Goal: Task Accomplishment & Management: Complete application form

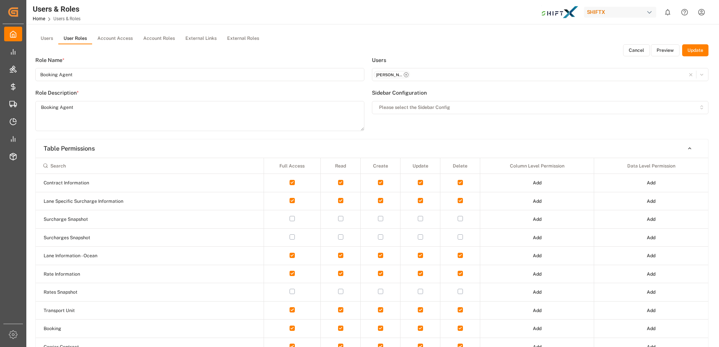
click at [430, 74] on div "[PERSON_NAME] - [PERSON_NAME][EMAIL_ADDRESS][PERSON_NAME][DOMAIN_NAME]" at bounding box center [540, 75] width 333 height 8
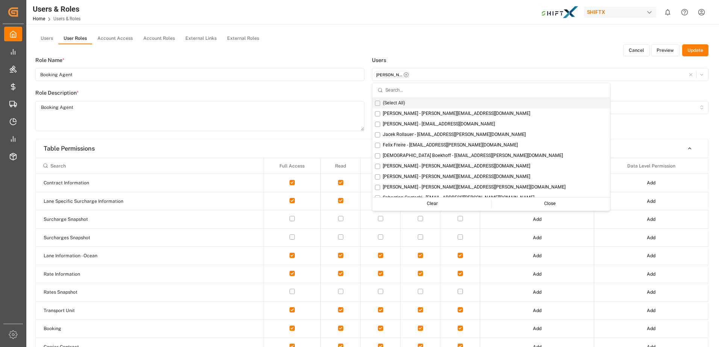
click at [49, 39] on button "Users" at bounding box center [46, 38] width 23 height 11
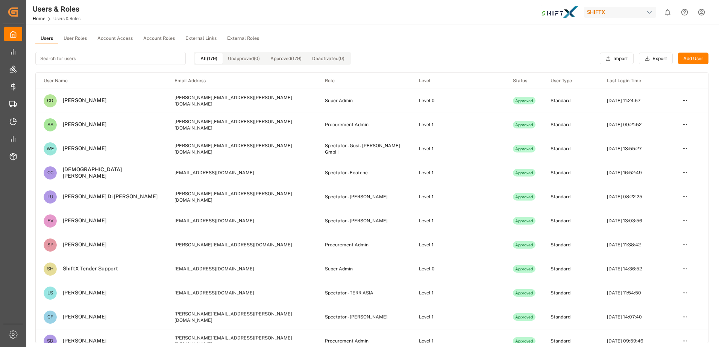
click at [693, 58] on button "Add User" at bounding box center [693, 59] width 30 height 12
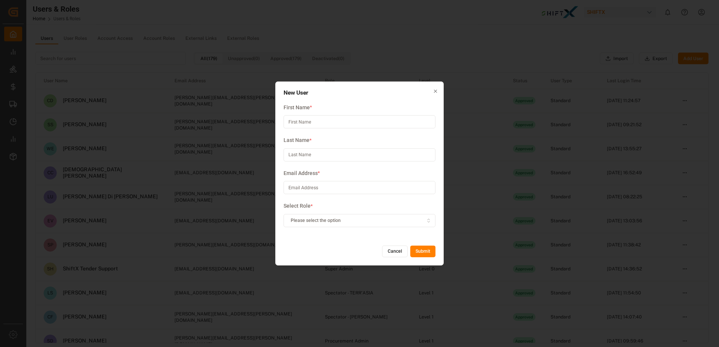
click at [336, 189] on input at bounding box center [360, 187] width 152 height 13
paste input "[PERSON_NAME][EMAIL_ADDRESS][DOMAIN_NAME]"
type input "[PERSON_NAME][EMAIL_ADDRESS][DOMAIN_NAME]"
click at [313, 124] on input at bounding box center [360, 121] width 152 height 13
type input "[PERSON_NAME]"
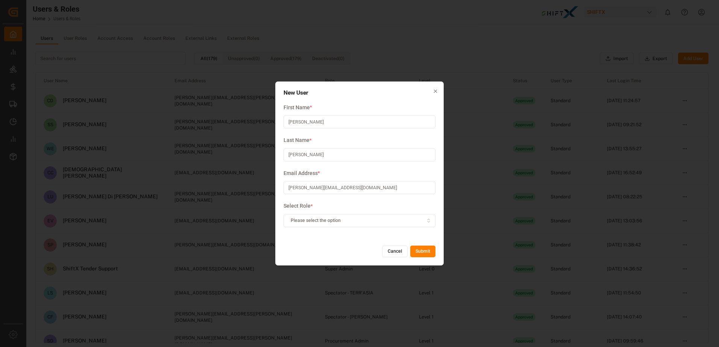
type input "[PERSON_NAME]"
click at [338, 217] on button "Please select the option" at bounding box center [360, 220] width 152 height 13
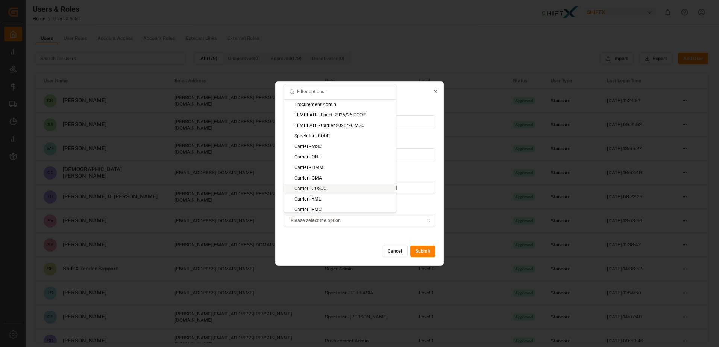
drag, startPoint x: 338, startPoint y: 217, endPoint x: 336, endPoint y: 170, distance: 46.7
click at [336, 170] on body "Created by potrace 1.15, written by [PERSON_NAME] [DATE]-[DATE] Created by potr…" at bounding box center [359, 173] width 719 height 347
click at [332, 93] on input "text" at bounding box center [344, 92] width 94 height 15
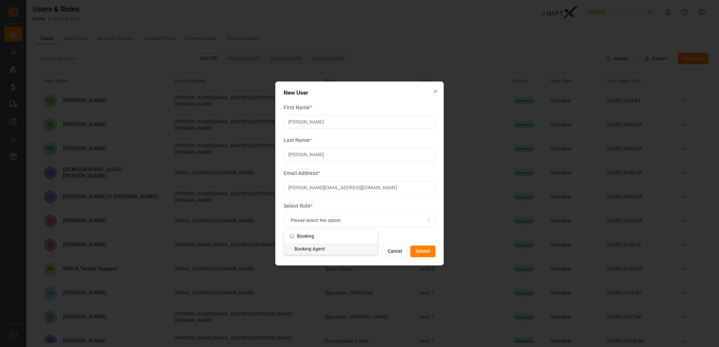
type input "Booking"
click at [329, 250] on div "Booking Agent" at bounding box center [331, 249] width 94 height 11
click at [428, 251] on button "Submit" at bounding box center [422, 252] width 25 height 12
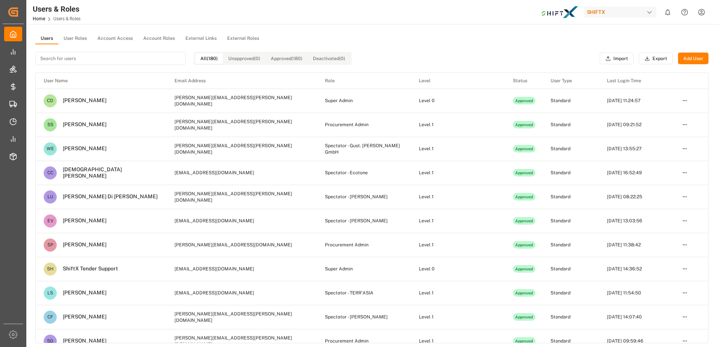
click at [145, 61] on input at bounding box center [110, 58] width 150 height 13
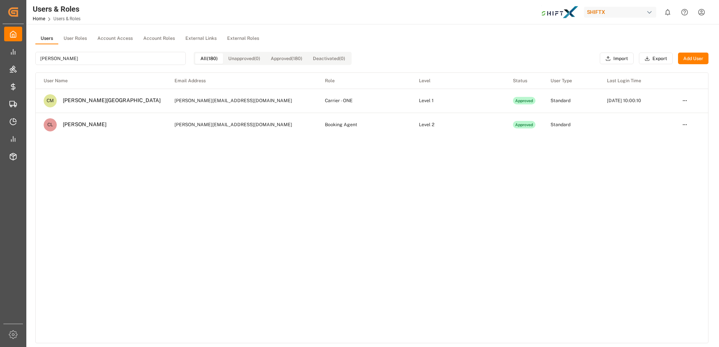
type input "[PERSON_NAME]"
click at [697, 60] on button "Add User" at bounding box center [693, 59] width 30 height 12
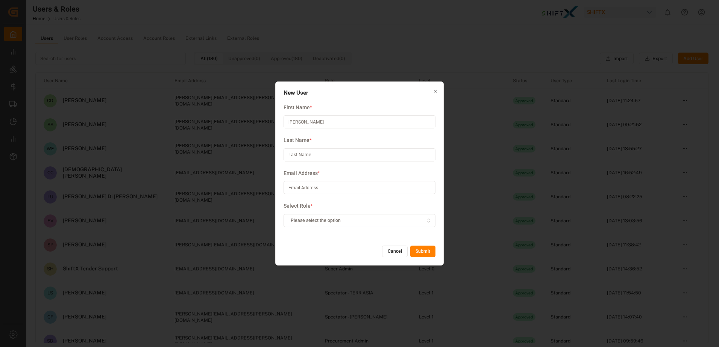
type input "[PERSON_NAME]"
paste input "[EMAIL_ADDRESS][DOMAIN_NAME]"
type input "[EMAIL_ADDRESS][DOMAIN_NAME]"
click at [409, 225] on button "Please select the option" at bounding box center [360, 220] width 152 height 13
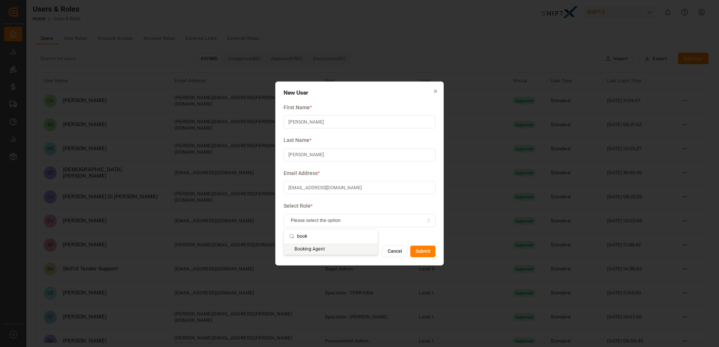
type input "book"
click at [356, 253] on div "Booking Agent" at bounding box center [331, 249] width 94 height 11
click at [422, 257] on button "Submit" at bounding box center [422, 252] width 25 height 12
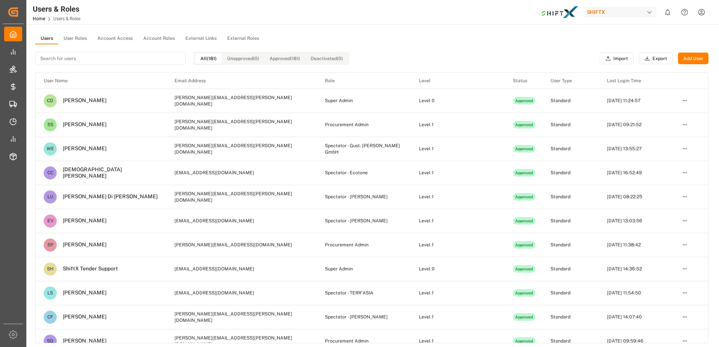
click at [686, 60] on button "Add User" at bounding box center [693, 59] width 30 height 12
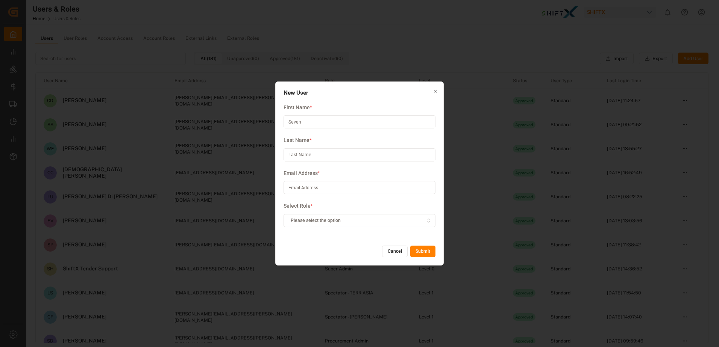
type input "Seven"
type input "[PERSON_NAME]"
paste input "[EMAIL_ADDRESS][DOMAIN_NAME]"
click at [431, 193] on input "[EMAIL_ADDRESS][DOMAIN_NAME]" at bounding box center [360, 187] width 152 height 13
type input "[EMAIL_ADDRESS][DOMAIN_NAME]"
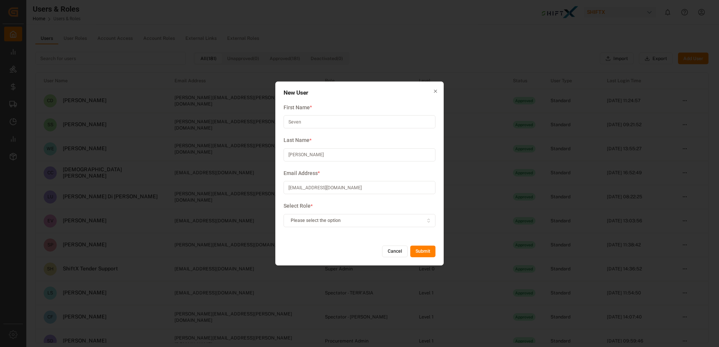
click at [430, 205] on label "Select Role *" at bounding box center [360, 206] width 152 height 8
click at [396, 222] on div "Please select the option" at bounding box center [359, 220] width 149 height 7
type input "book"
click at [340, 254] on div "Booking Agent" at bounding box center [331, 249] width 94 height 11
click at [422, 252] on button "Submit" at bounding box center [422, 252] width 25 height 12
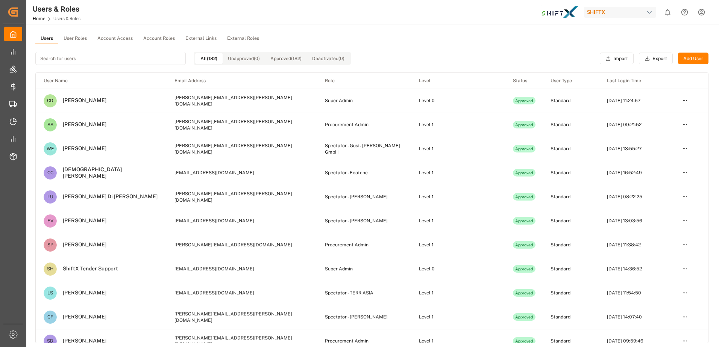
click at [68, 39] on button "User Roles" at bounding box center [75, 38] width 34 height 11
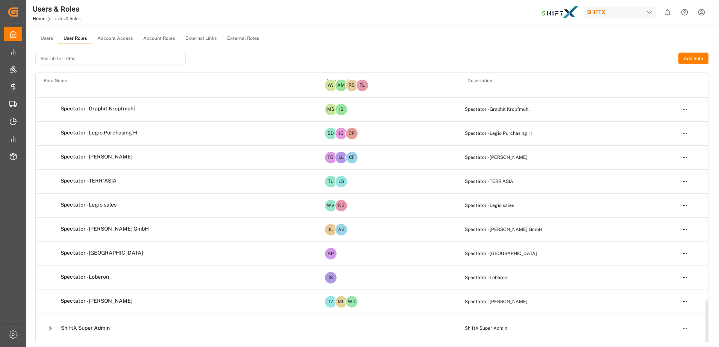
scroll to position [91, 0]
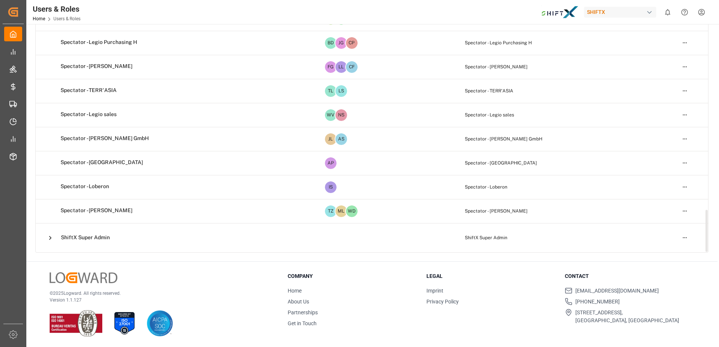
click at [50, 241] on icon at bounding box center [50, 238] width 8 height 8
click at [459, 239] on td "ShiftX Super Admin" at bounding box center [566, 237] width 215 height 29
click at [82, 244] on td "ShiftX Super Admin" at bounding box center [177, 238] width 283 height 29
click at [70, 238] on span "ShiftX Super Admin" at bounding box center [85, 238] width 49 height 7
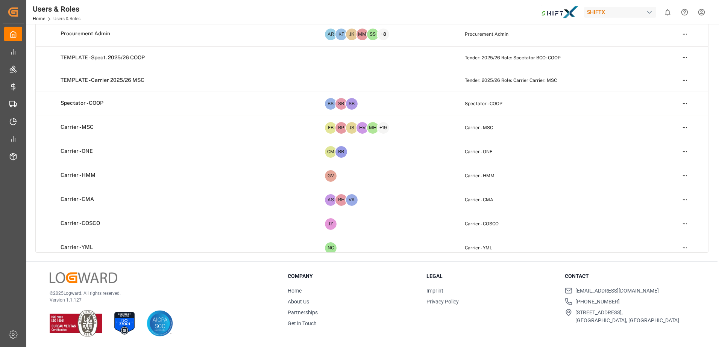
scroll to position [0, 0]
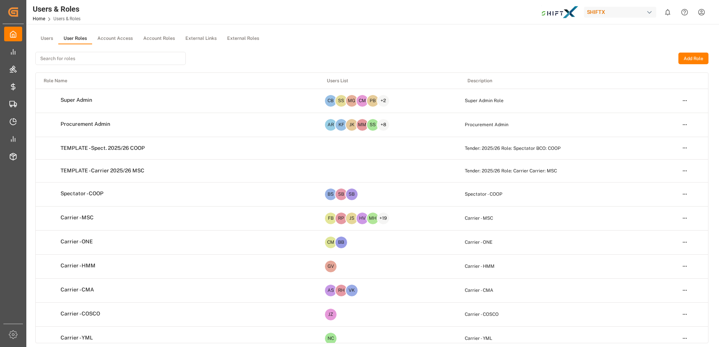
click at [117, 34] on button "Account Access" at bounding box center [115, 38] width 46 height 11
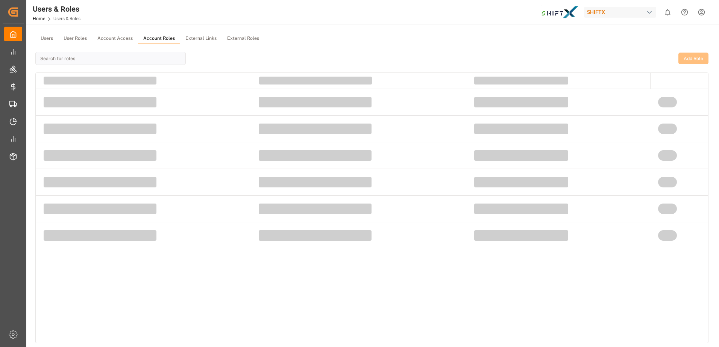
click at [149, 34] on button "Account Roles" at bounding box center [159, 38] width 42 height 11
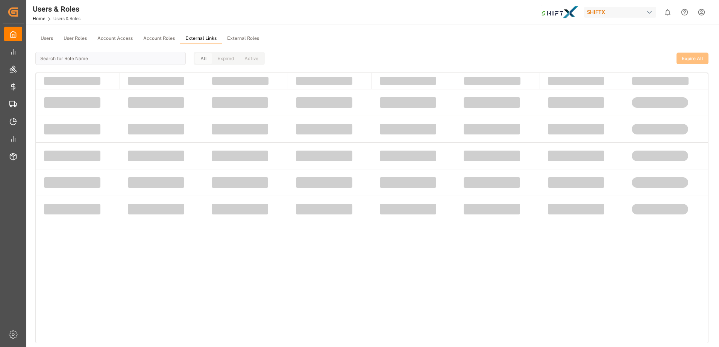
click at [206, 36] on button "External Links" at bounding box center [201, 38] width 42 height 11
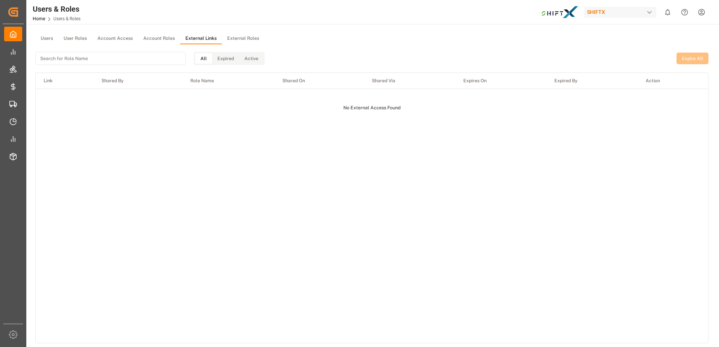
click at [233, 35] on button "External Roles" at bounding box center [243, 38] width 42 height 11
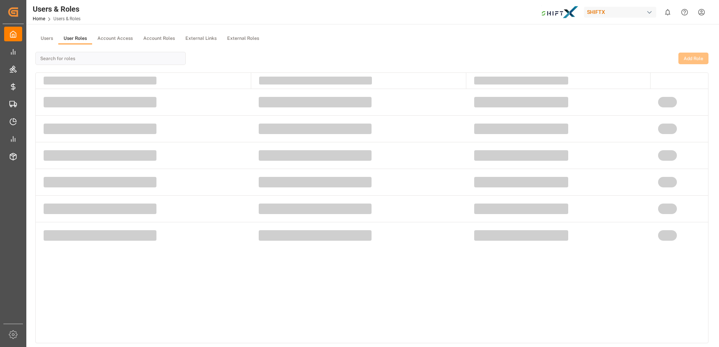
click at [67, 43] on button "User Roles" at bounding box center [75, 38] width 34 height 11
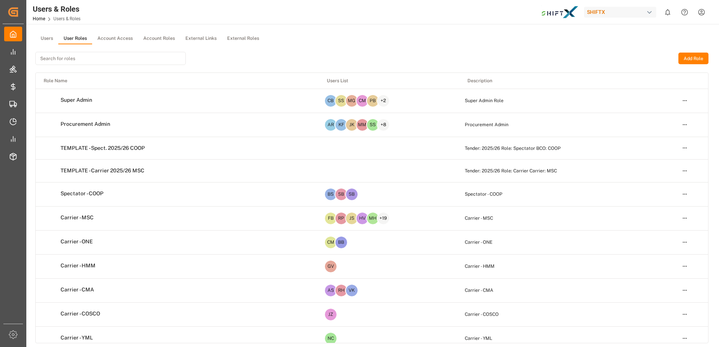
click at [148, 61] on input at bounding box center [110, 58] width 150 height 13
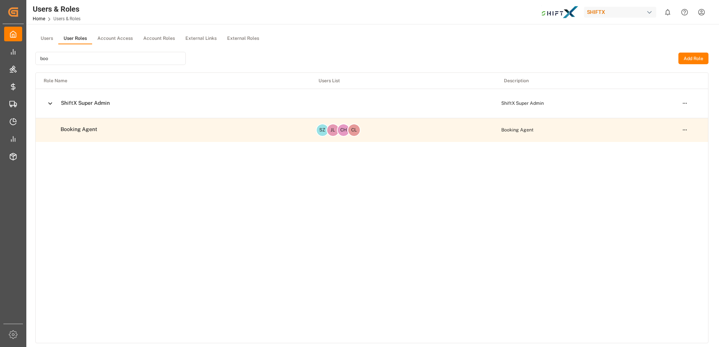
type input "boo"
